Goal: Task Accomplishment & Management: Use online tool/utility

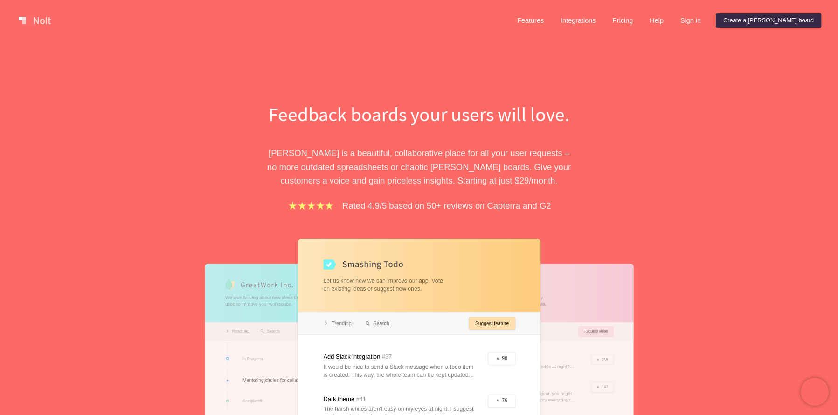
scroll to position [233, 0]
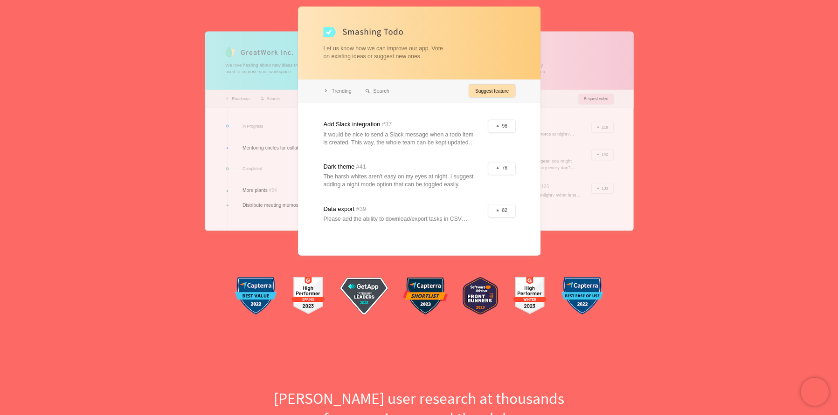
click at [222, 134] on div at bounding box center [302, 131] width 194 height 200
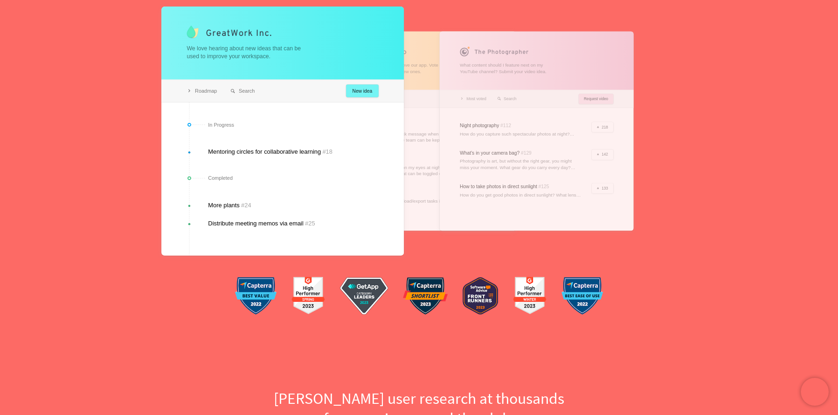
click at [590, 134] on div at bounding box center [536, 131] width 194 height 200
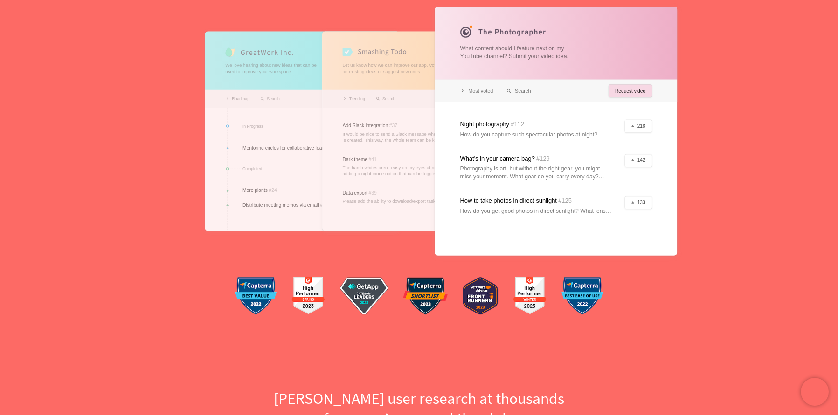
click at [414, 108] on div at bounding box center [419, 131] width 194 height 200
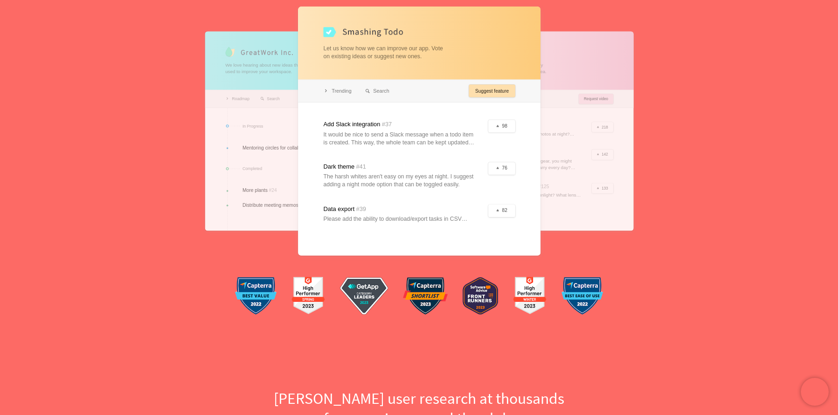
click at [254, 111] on div at bounding box center [302, 131] width 194 height 200
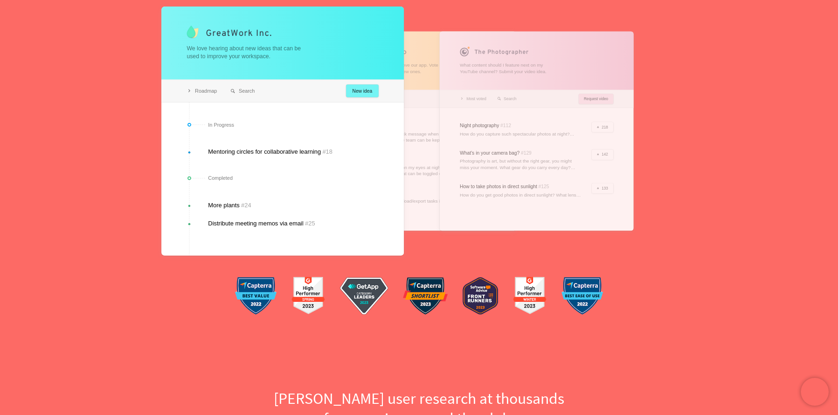
click at [368, 91] on div at bounding box center [282, 131] width 242 height 249
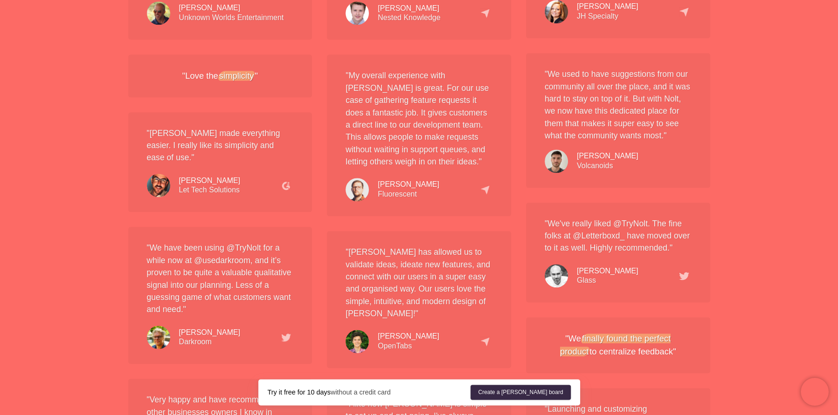
scroll to position [1742, 0]
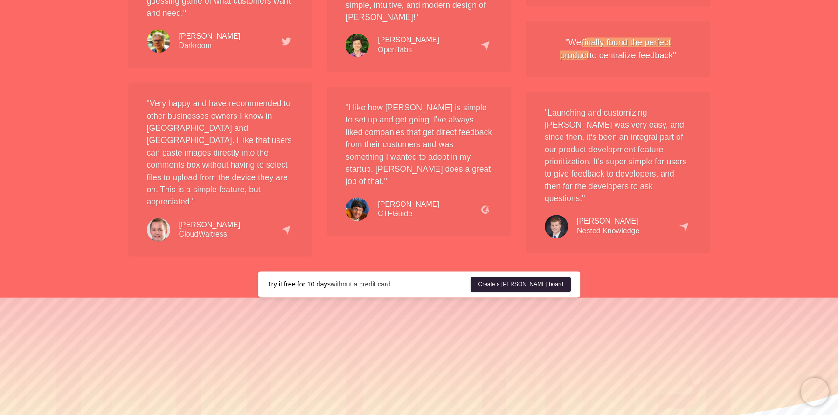
click at [528, 277] on link "Create a [PERSON_NAME] board" at bounding box center [520, 284] width 100 height 15
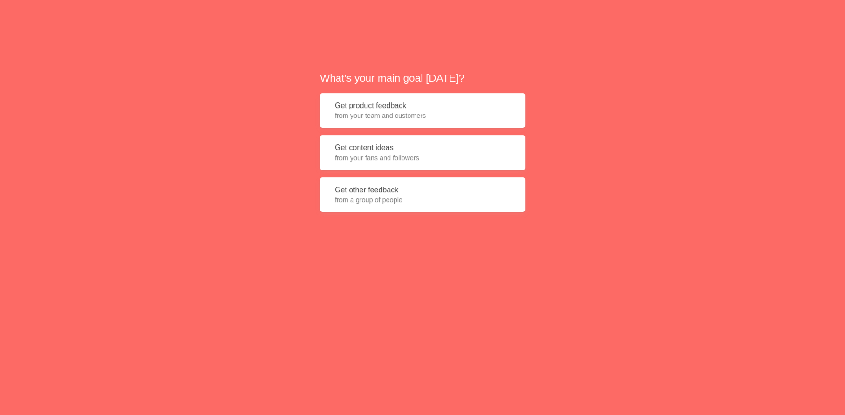
click at [458, 202] on span "from a group of people" at bounding box center [422, 199] width 175 height 9
